Goal: Information Seeking & Learning: Learn about a topic

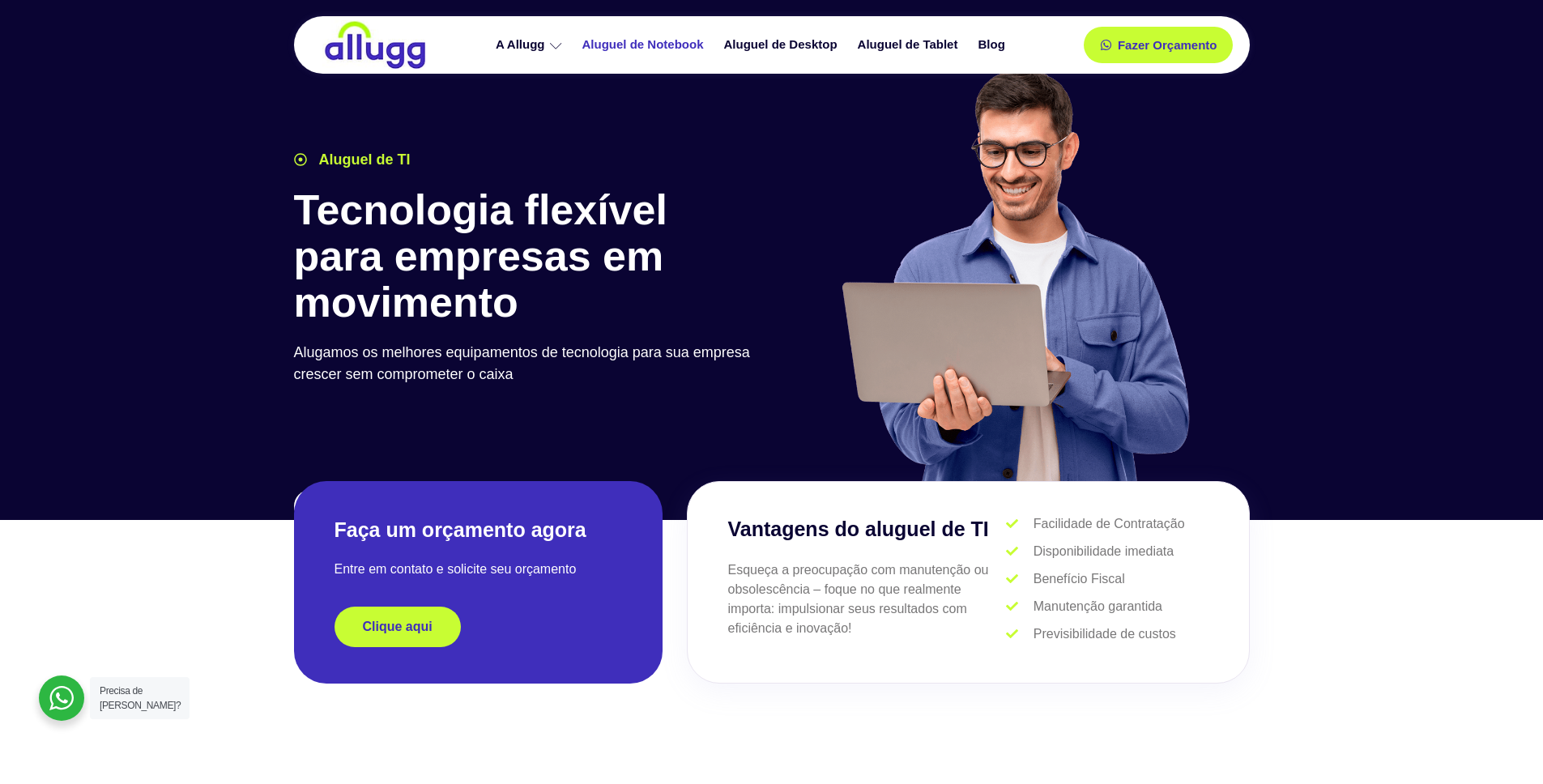
click at [645, 42] on link "Aluguel de Notebook" at bounding box center [645, 44] width 142 height 28
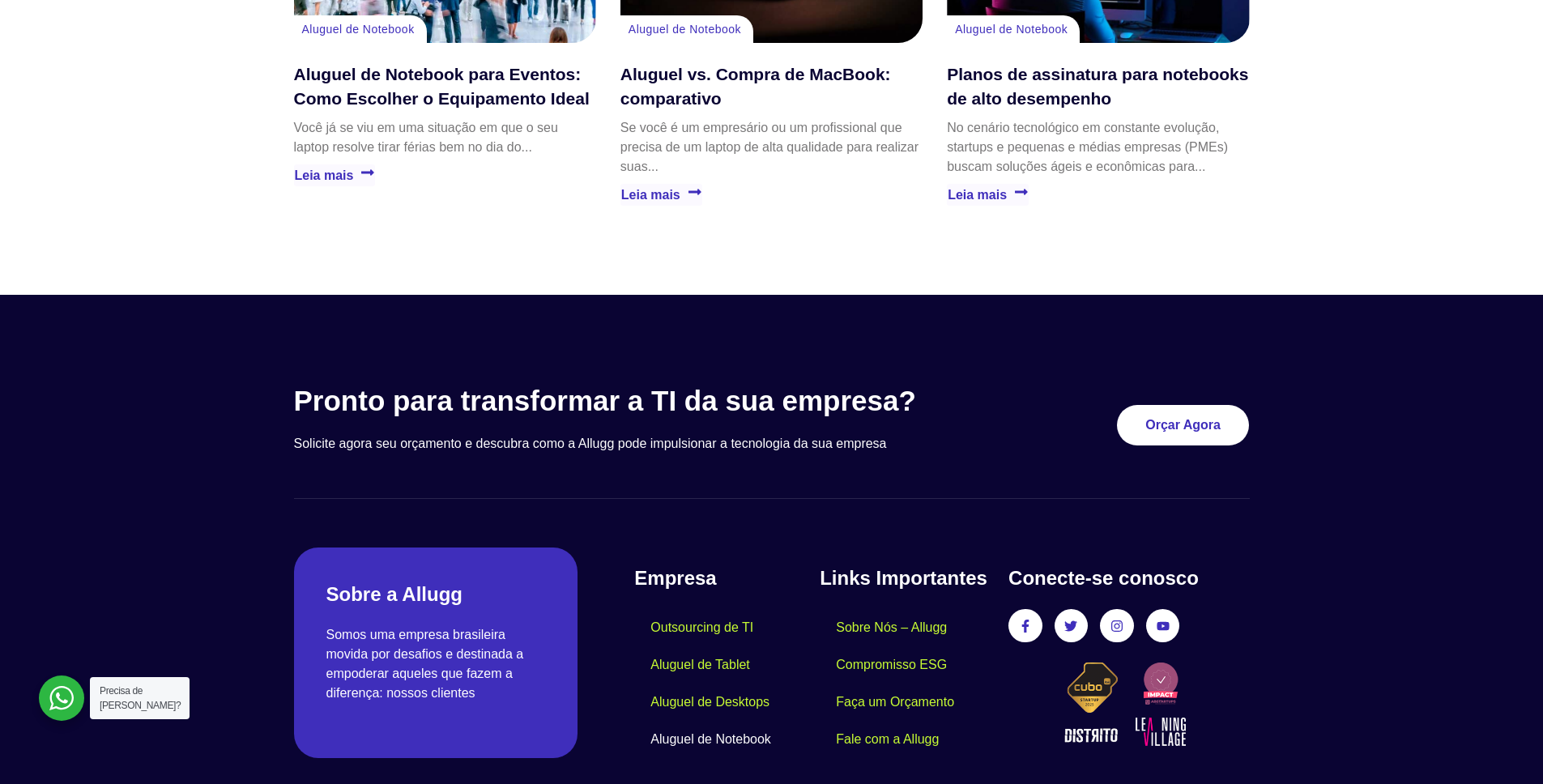
scroll to position [3757, 0]
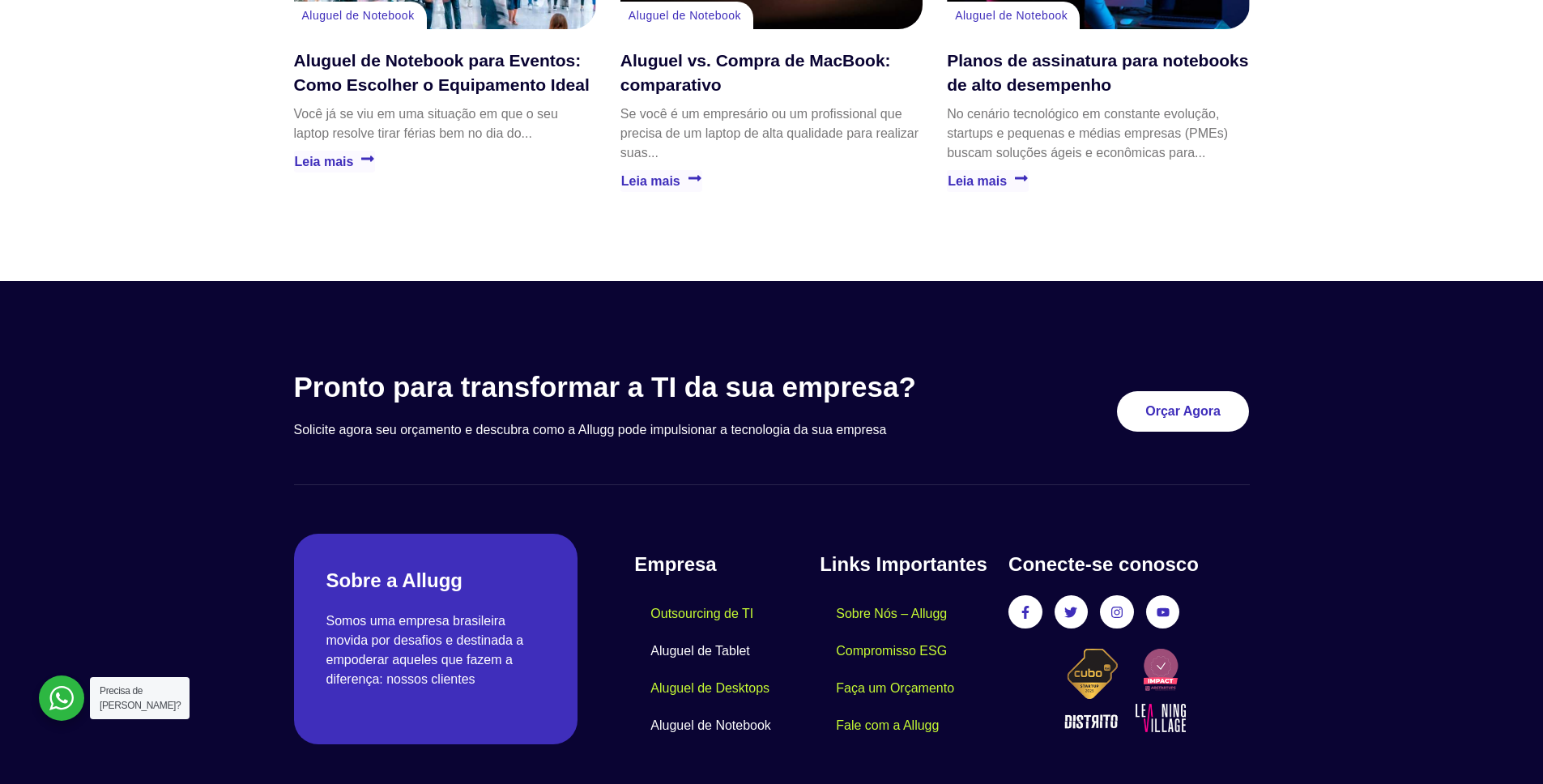
click at [707, 632] on link "Aluguel de Tablet" at bounding box center [699, 650] width 131 height 37
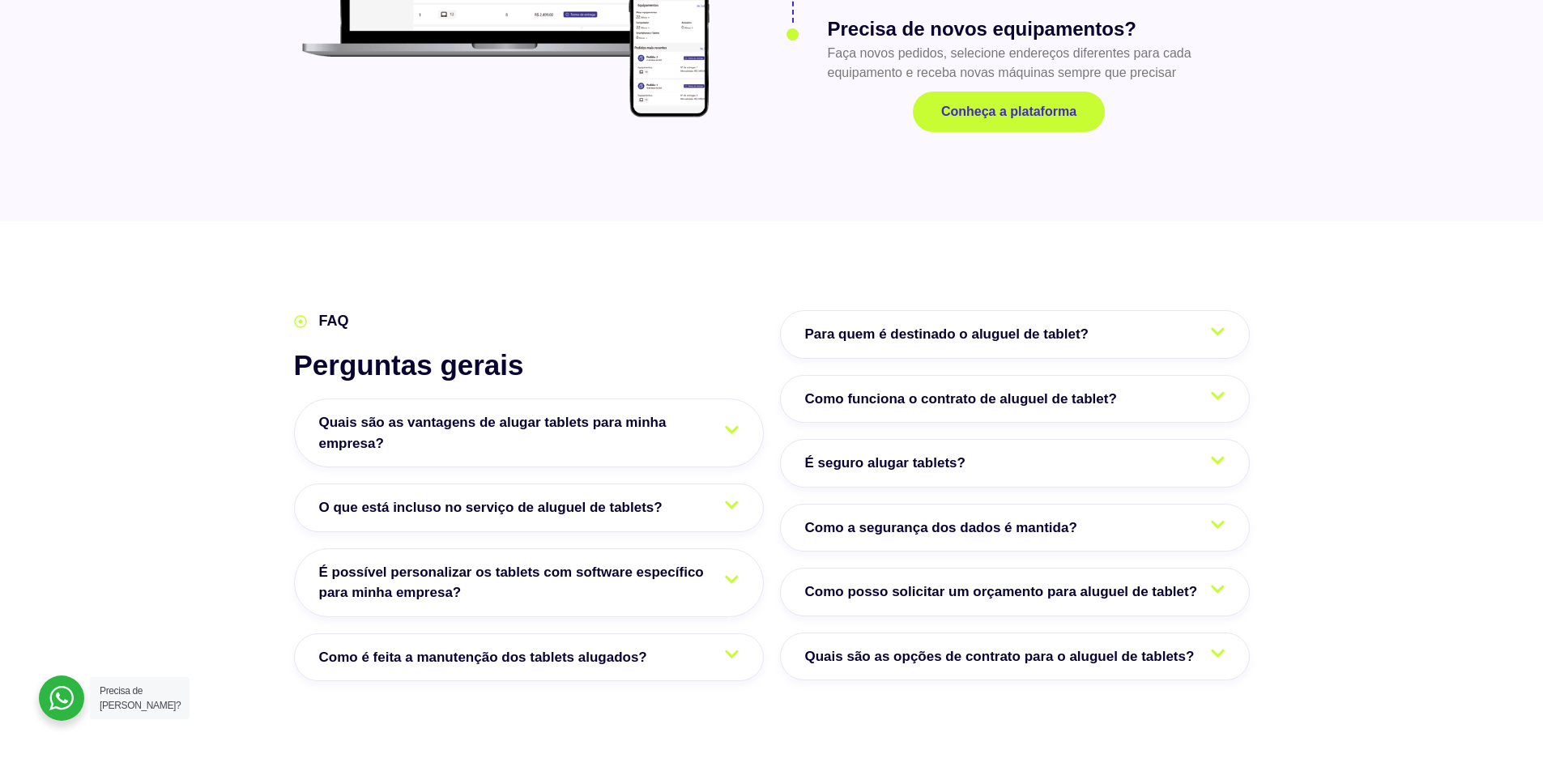
scroll to position [2281, 0]
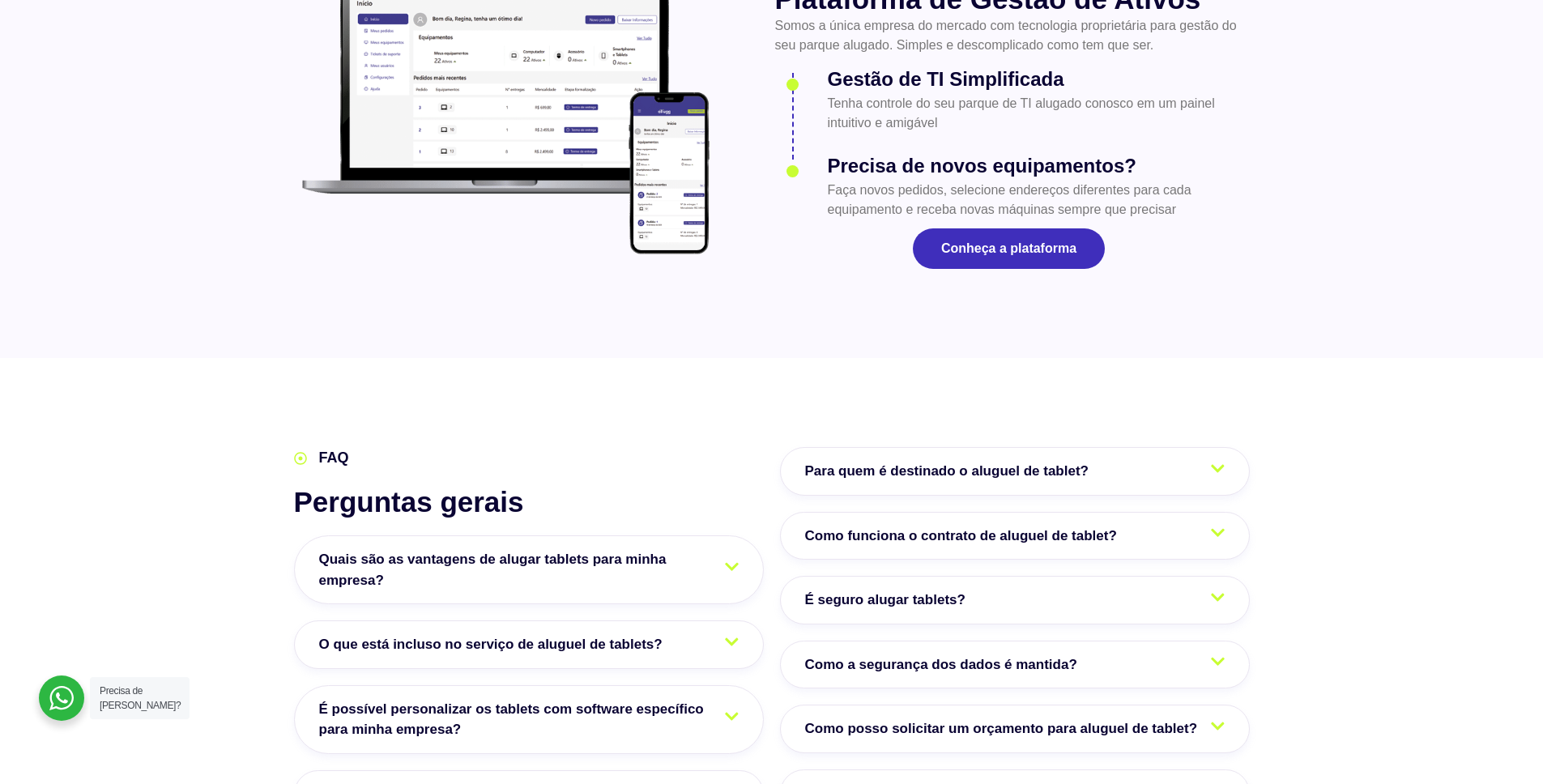
click at [996, 256] on link "Conheça a plataforma" at bounding box center [1008, 248] width 192 height 41
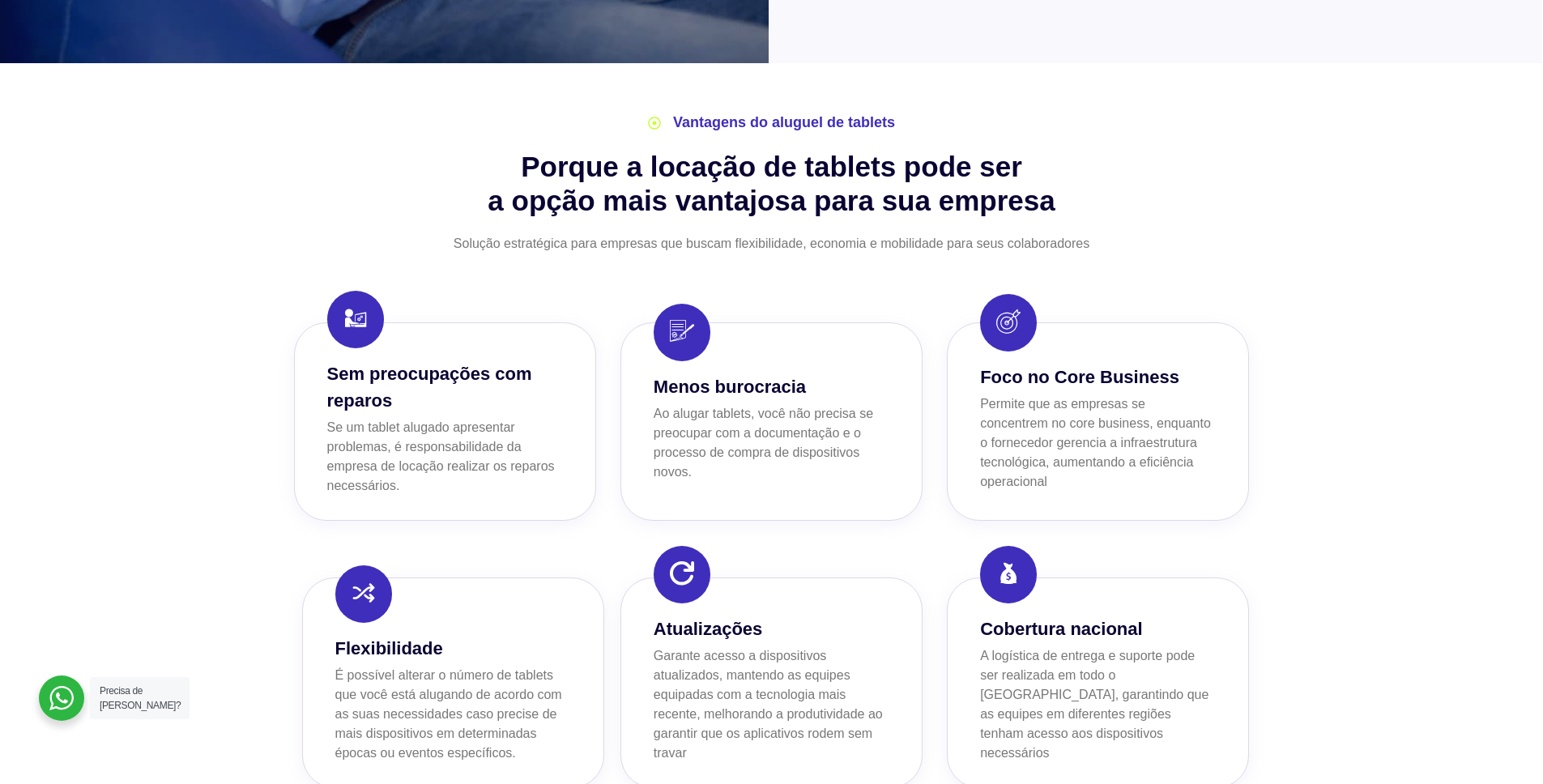
scroll to position [999, 0]
